Goal: Transaction & Acquisition: Register for event/course

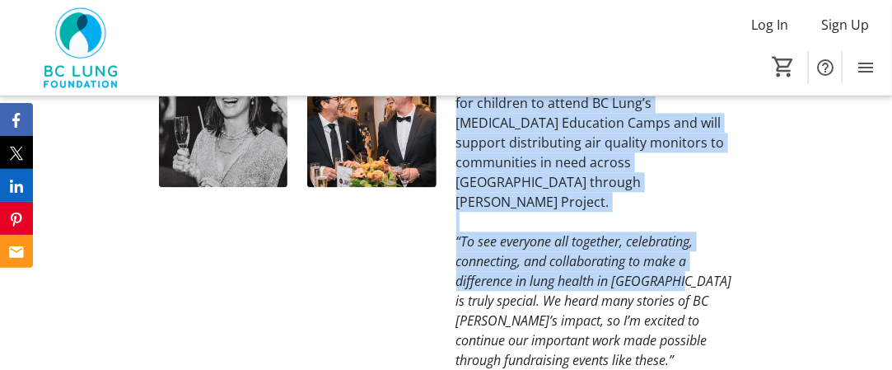
scroll to position [1153, 0]
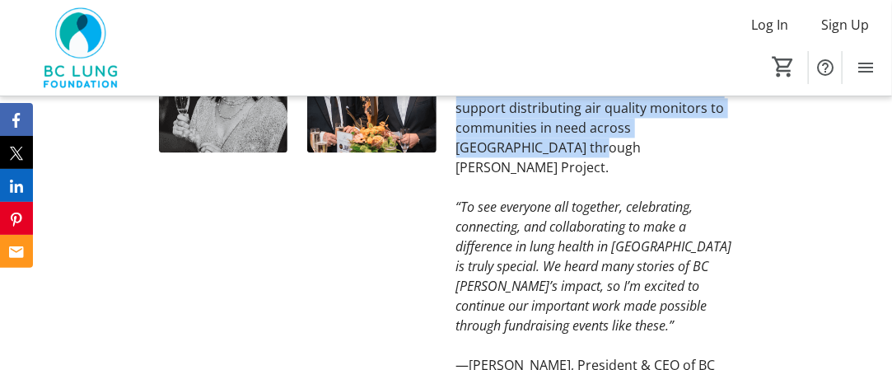
drag, startPoint x: 462, startPoint y: 138, endPoint x: 702, endPoint y: 150, distance: 240.0
click at [708, 150] on div "Thank you to all Wonder Gala 2024 attendees! Through the event, over $100,000 w…" at bounding box center [595, 125] width 278 height 536
copy div "Thank you to all Wonder Gala 2024 attendees! Through the event, over $100,000 w…"
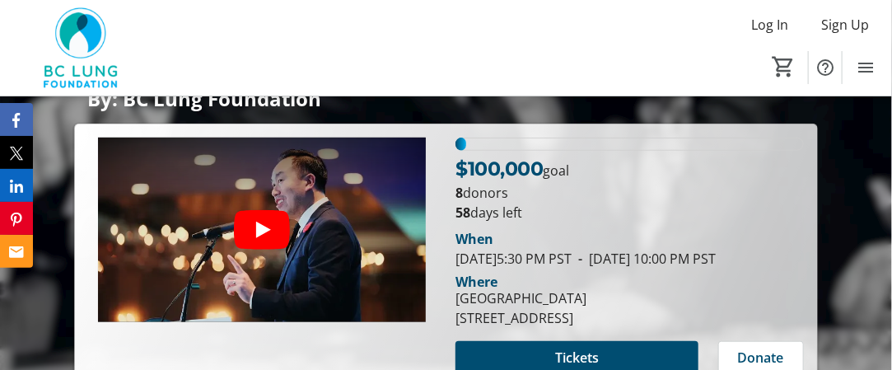
scroll to position [412, 0]
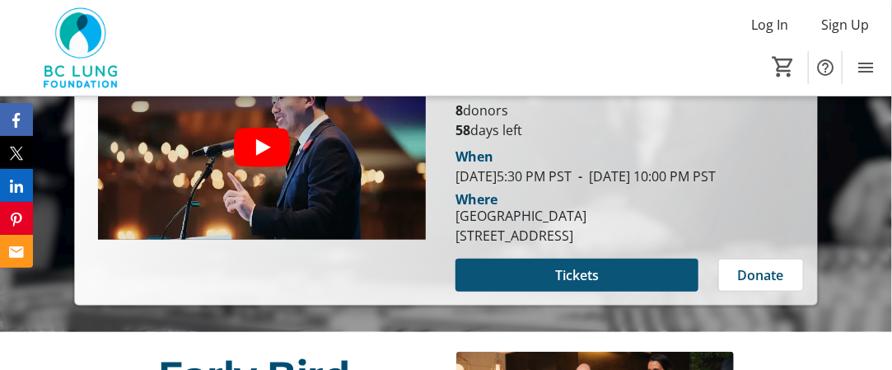
click at [573, 285] on span "Tickets" at bounding box center [577, 275] width 44 height 20
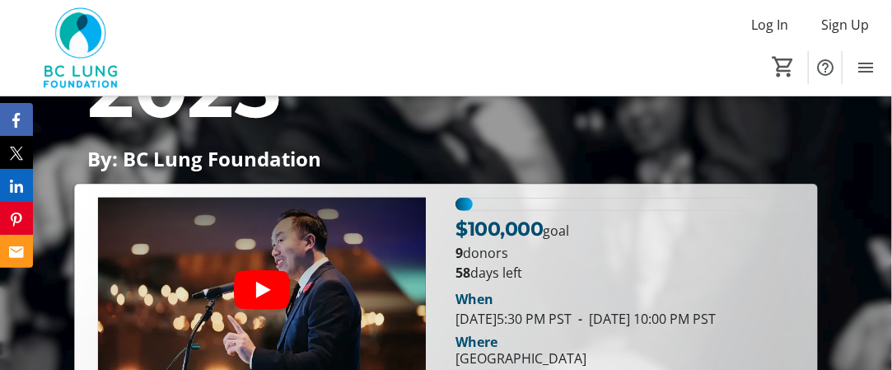
scroll to position [329, 0]
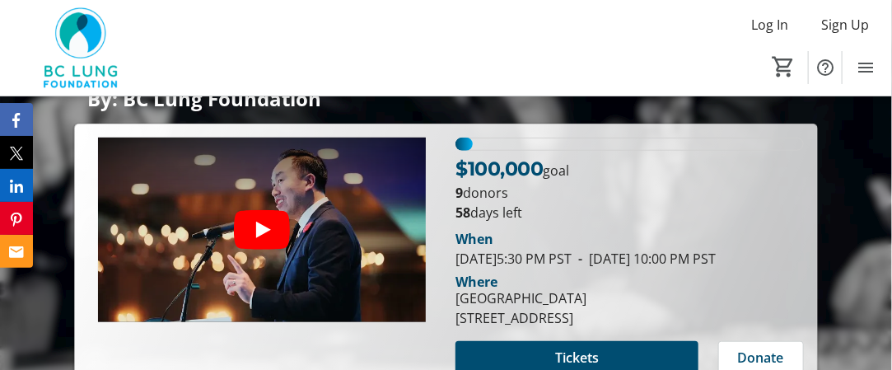
drag, startPoint x: 451, startPoint y: 212, endPoint x: 512, endPoint y: 217, distance: 60.4
click at [542, 219] on div "$100,000 goal 9 donors 58 days left When November 7, 2025 5:30 PM PST - Novembe…" at bounding box center [629, 256] width 367 height 236
copy p "58 days left"
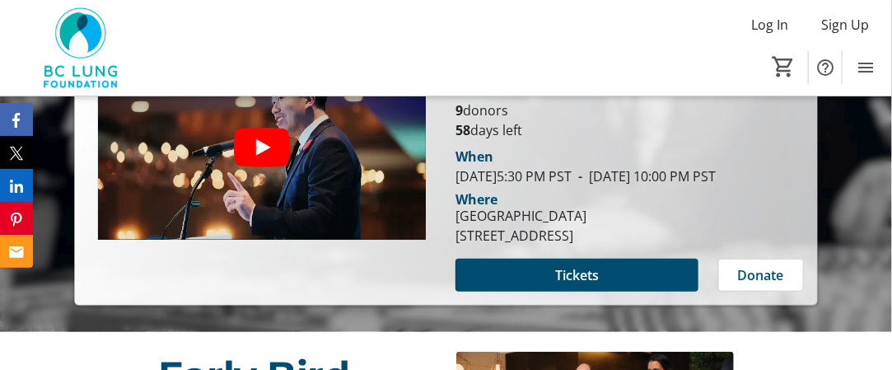
scroll to position [329, 0]
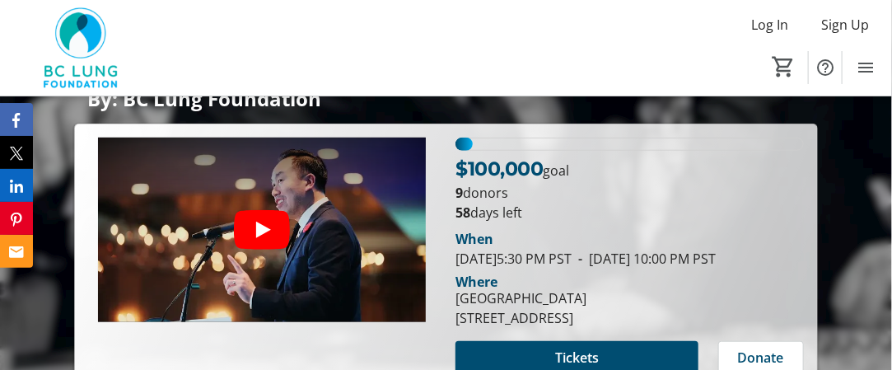
drag, startPoint x: 456, startPoint y: 162, endPoint x: 586, endPoint y: 177, distance: 131.8
click at [586, 177] on div "$100,000 goal" at bounding box center [630, 168] width 348 height 29
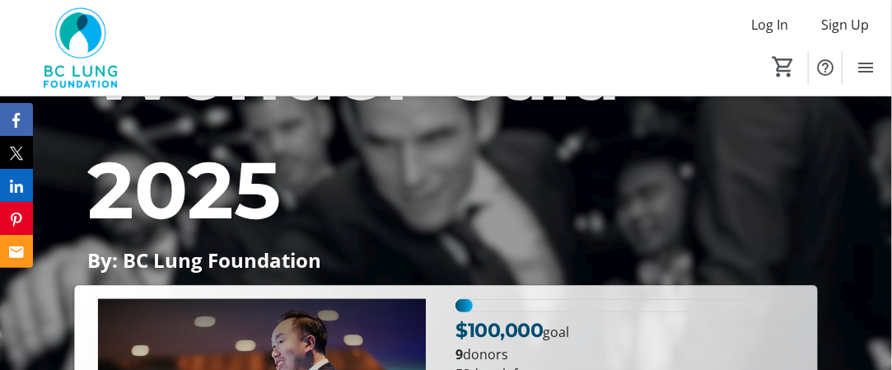
scroll to position [329, 0]
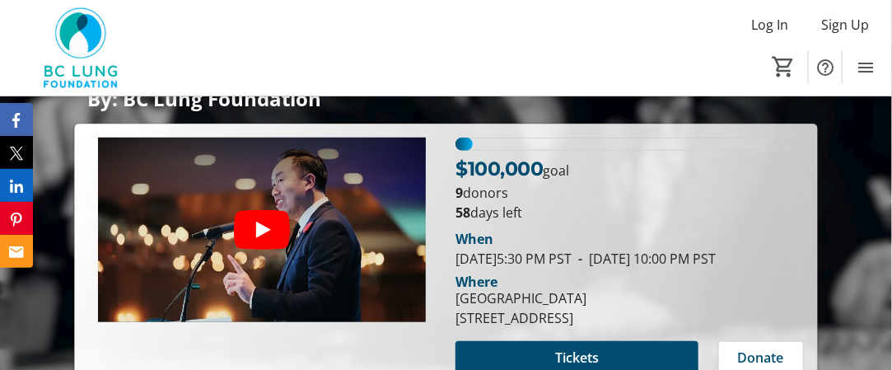
drag, startPoint x: 458, startPoint y: 254, endPoint x: 567, endPoint y: 275, distance: 110.8
click at [567, 269] on div "When [DATE] 5:30 PM PST - [DATE] 10:00 PM PST" at bounding box center [630, 249] width 348 height 40
copy tr-event-date-display "[DATE] 5:30 PM PST - [DATE] 10:00 PM PST"
